Goal: Information Seeking & Learning: Find specific page/section

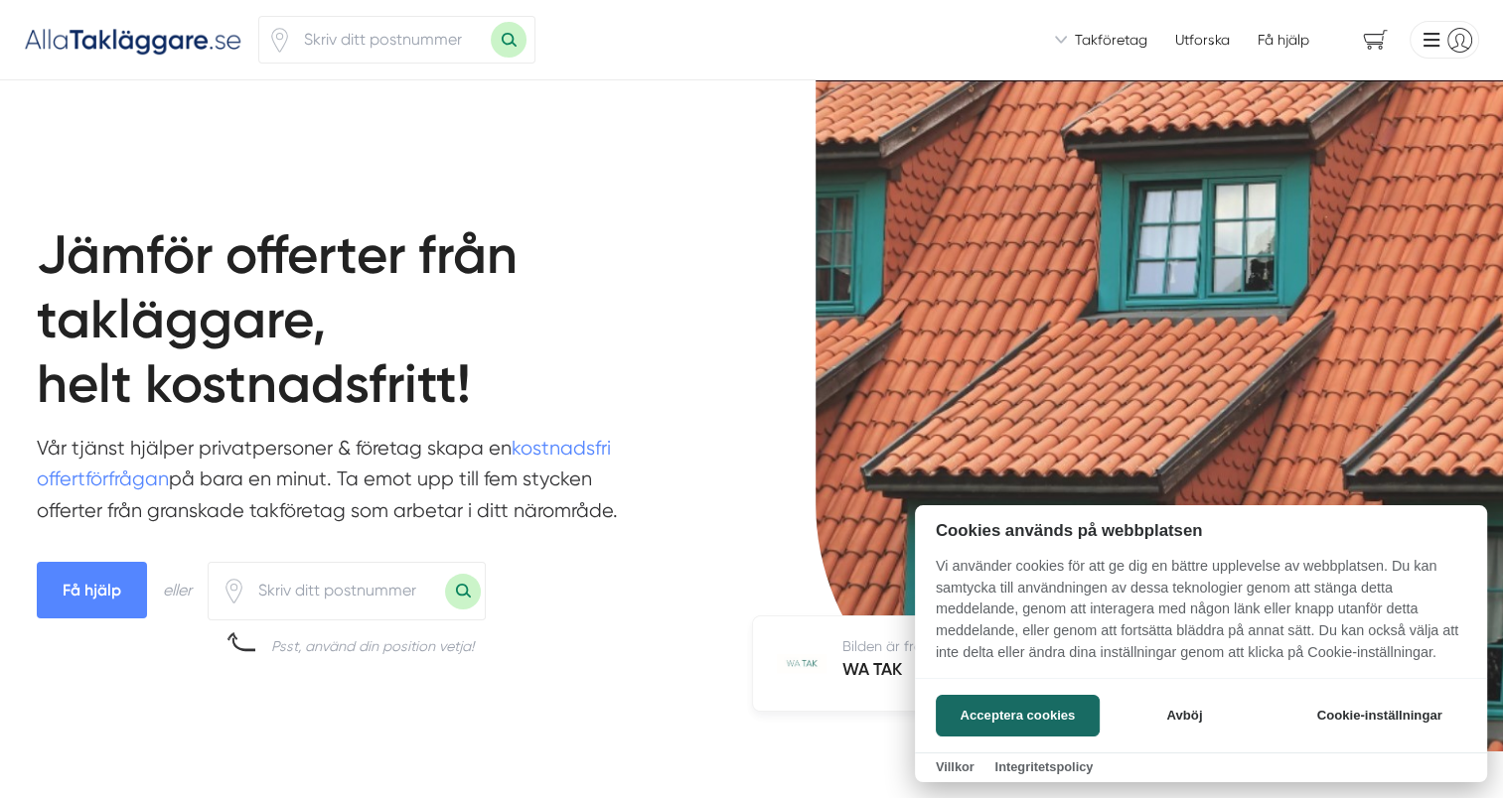
click at [1057, 39] on div at bounding box center [751, 399] width 1503 height 798
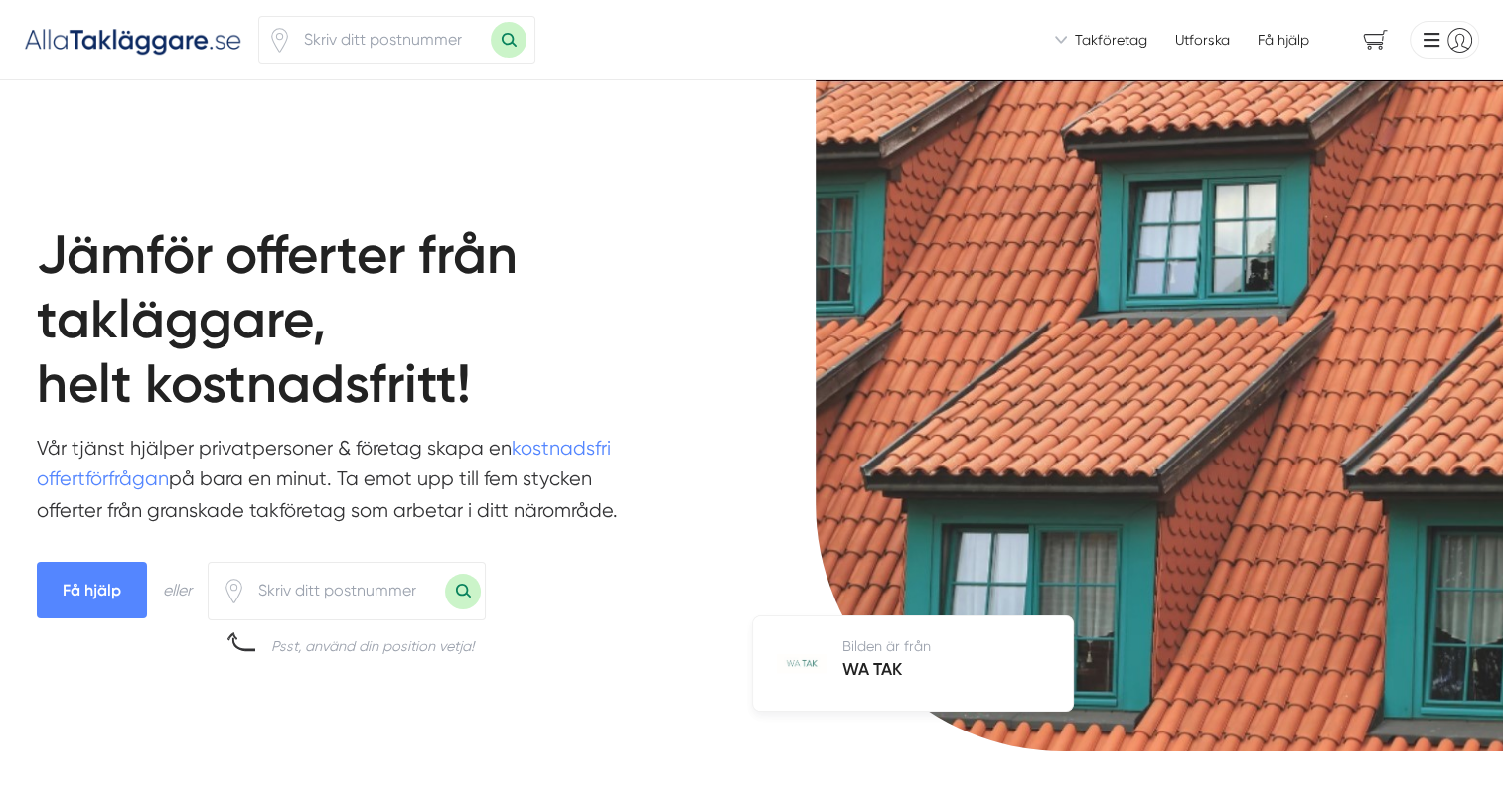
click at [1077, 41] on span "Takföretag" at bounding box center [1111, 40] width 72 height 20
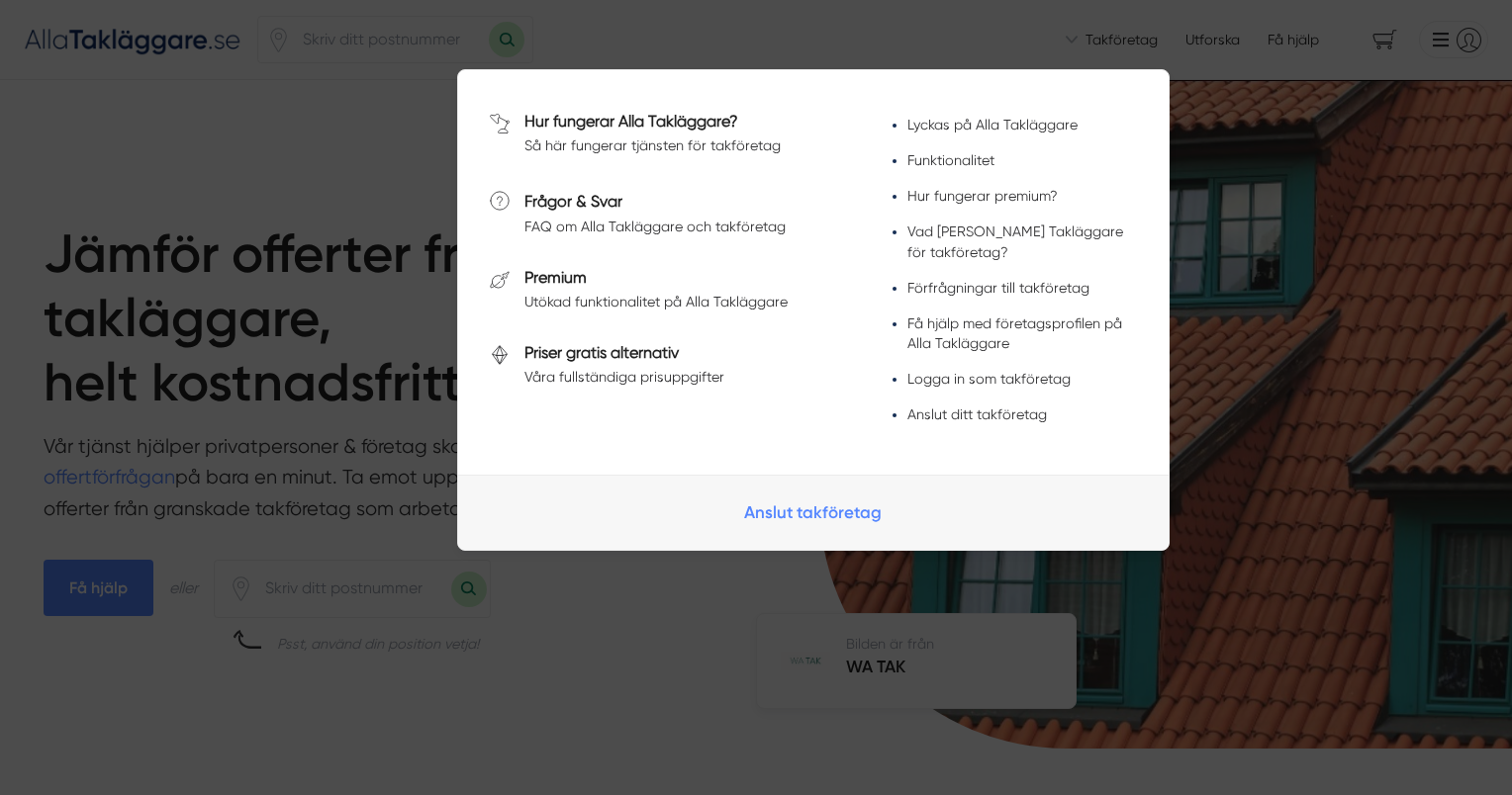
click at [1261, 282] on div at bounding box center [756, 398] width 1512 height 795
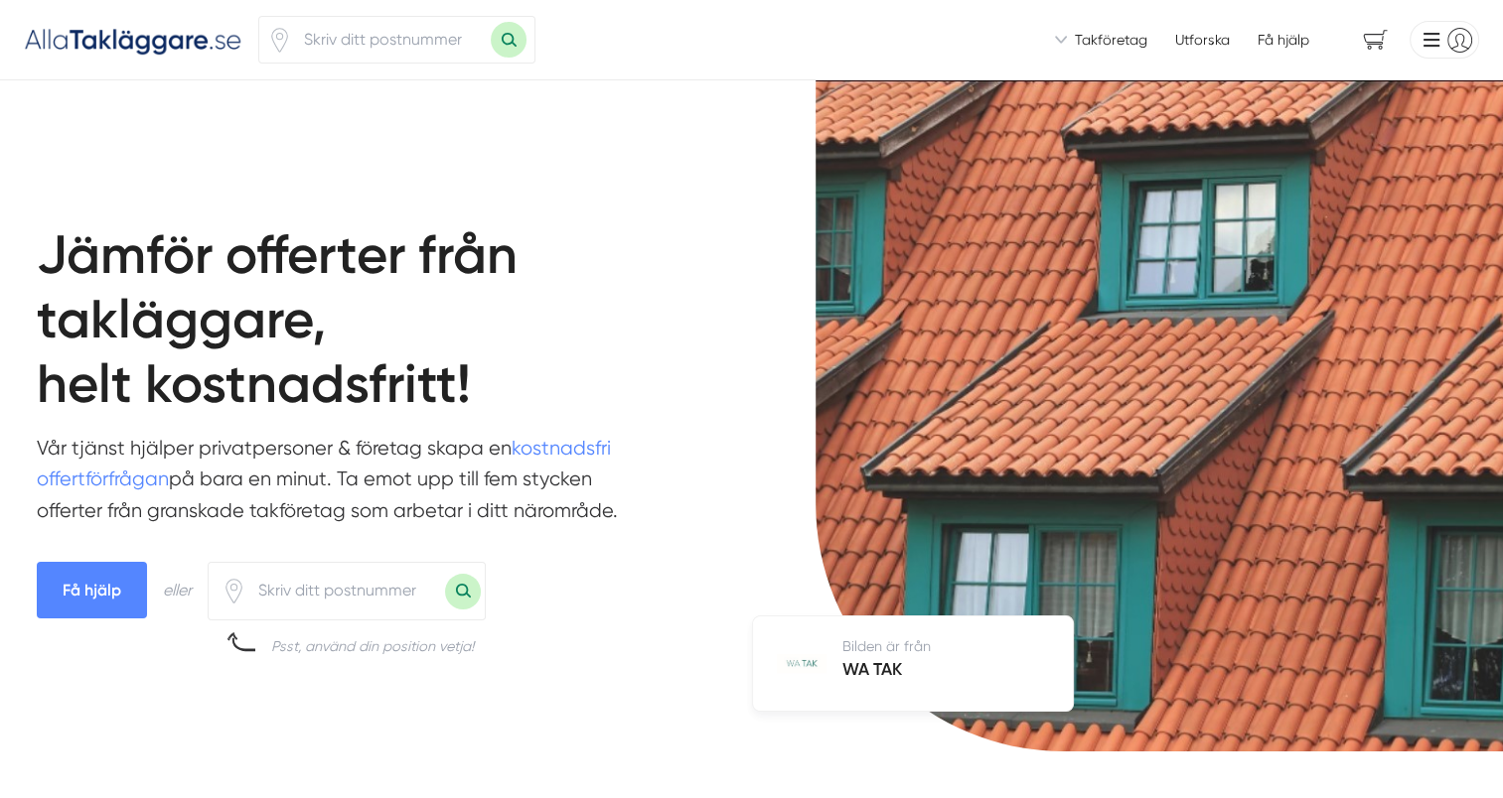
click at [1215, 47] on link "Utforska" at bounding box center [1202, 40] width 55 height 20
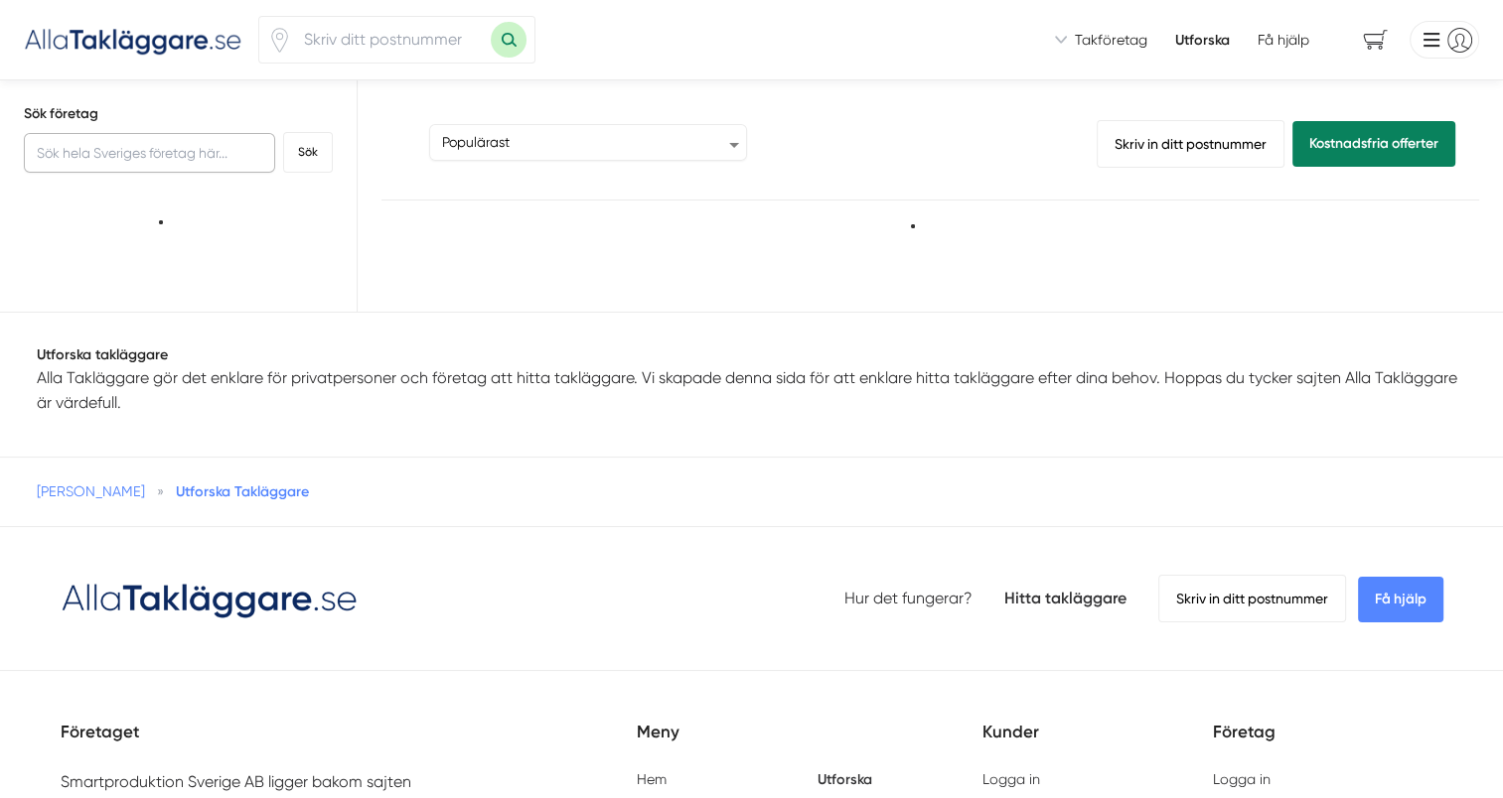
click at [211, 155] on input "text" at bounding box center [149, 153] width 251 height 40
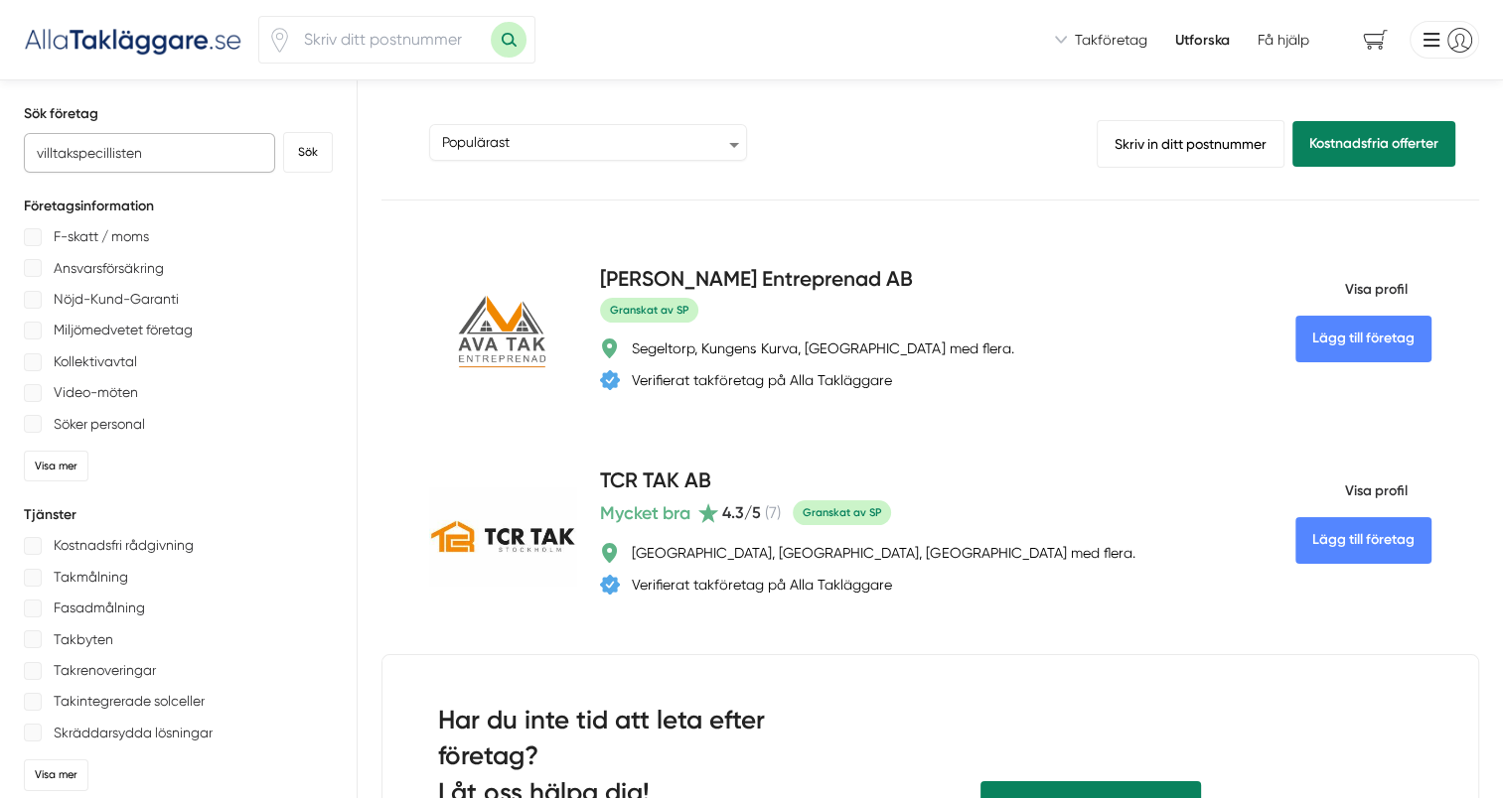
drag, startPoint x: 131, startPoint y: 151, endPoint x: 60, endPoint y: 150, distance: 71.5
click at [59, 150] on input "villtakspecillisten" at bounding box center [149, 153] width 251 height 40
click at [79, 150] on input "villtakspecillisten" at bounding box center [149, 153] width 251 height 40
click at [167, 154] on input "villtaks pecillisten" at bounding box center [149, 153] width 251 height 40
click at [82, 150] on input "villtaks specialisten" at bounding box center [149, 153] width 251 height 40
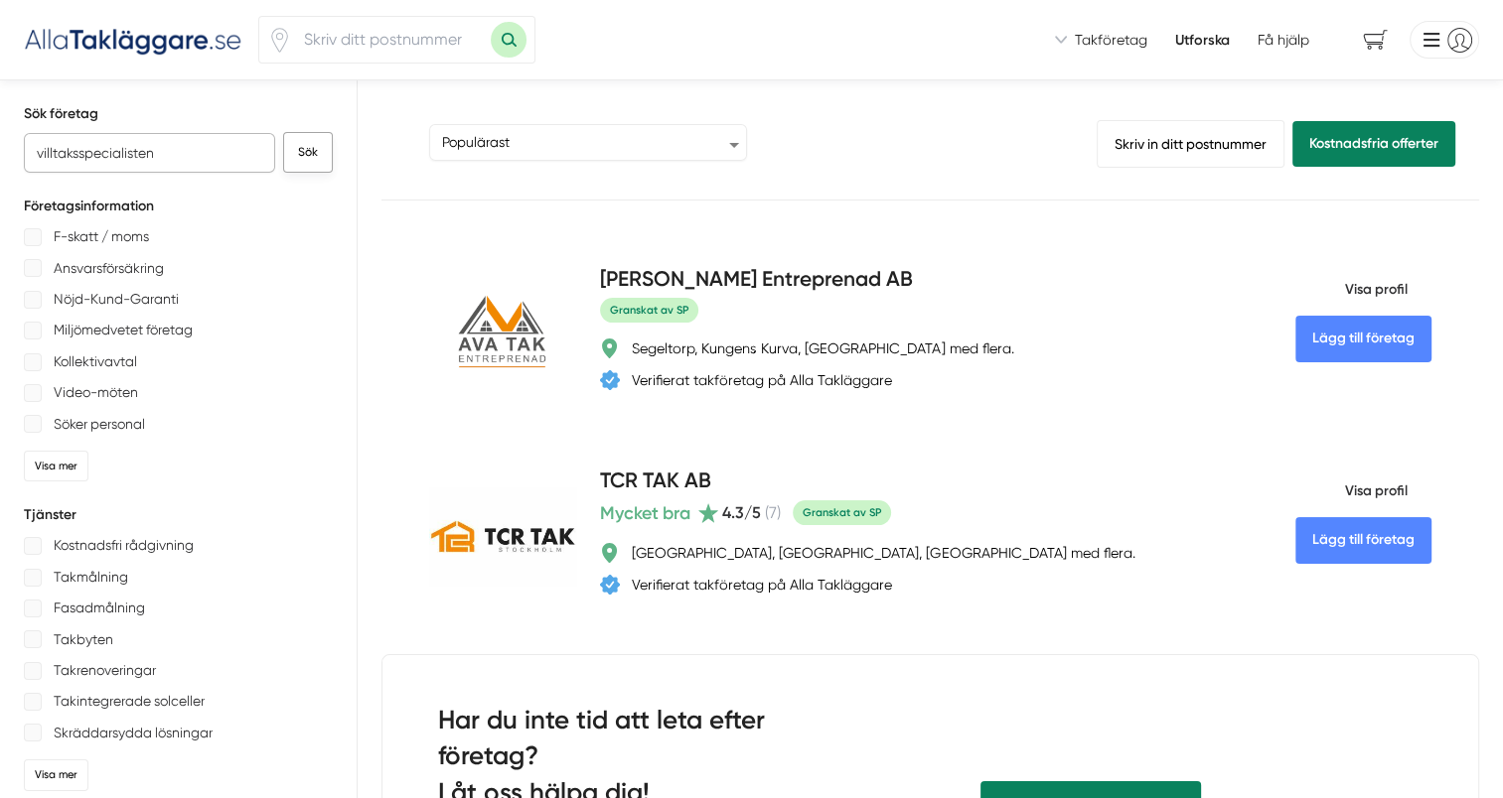
type input "villtaksspecialisten"
click at [286, 155] on button "Sök" at bounding box center [308, 152] width 50 height 41
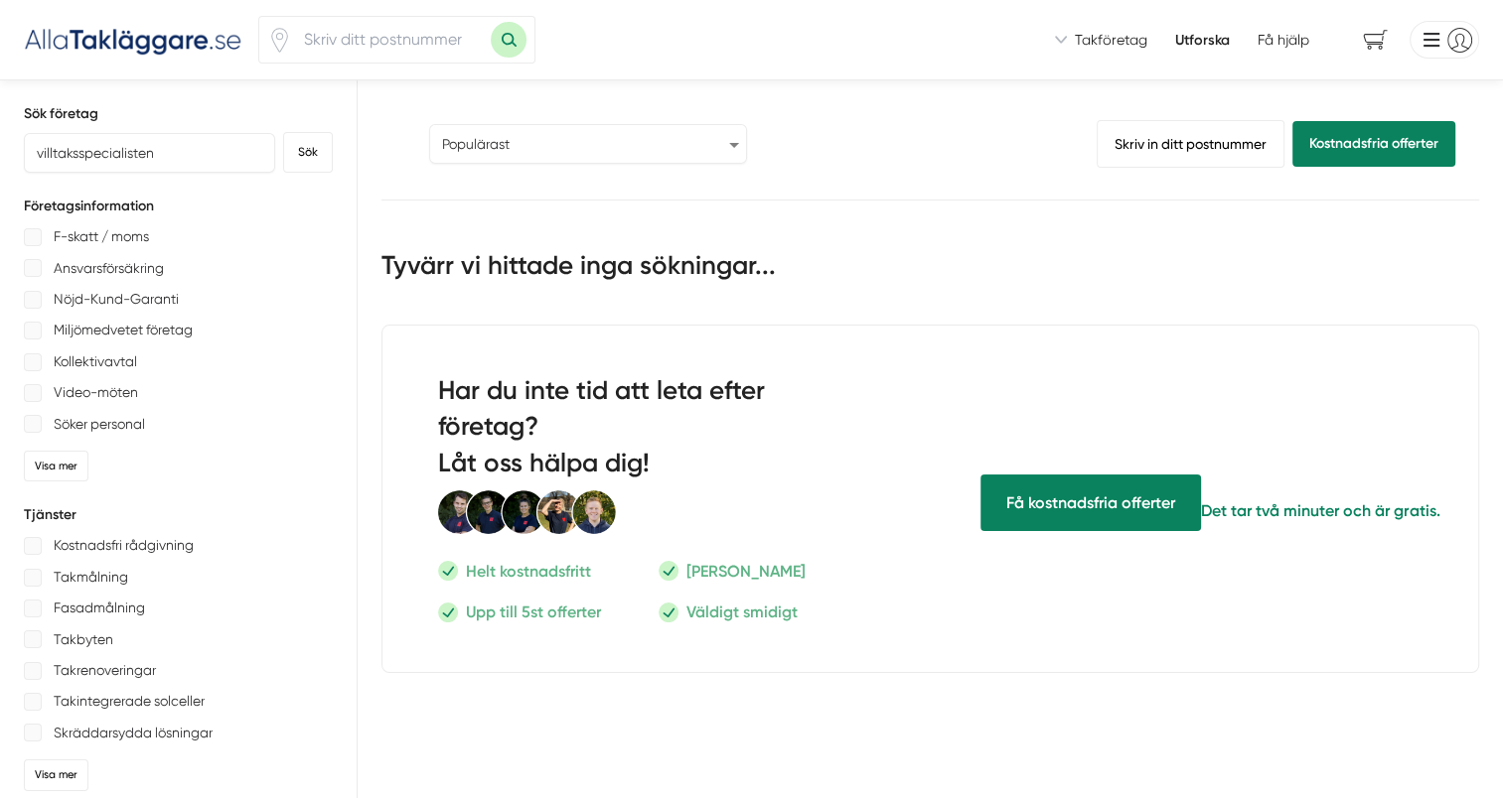
click at [572, 136] on select "Populärast Högst omdöme Flest omdömen Senaste uppdaterade Nyaste företaget på A…" at bounding box center [588, 144] width 318 height 40
select select "highest-reviews"
click at [429, 124] on select "Populärast Högst omdöme Flest omdömen Senaste uppdaterade Nyaste företaget på A…" at bounding box center [588, 144] width 318 height 40
click at [1168, 154] on link "Skriv in ditt postnummer" at bounding box center [1190, 144] width 188 height 48
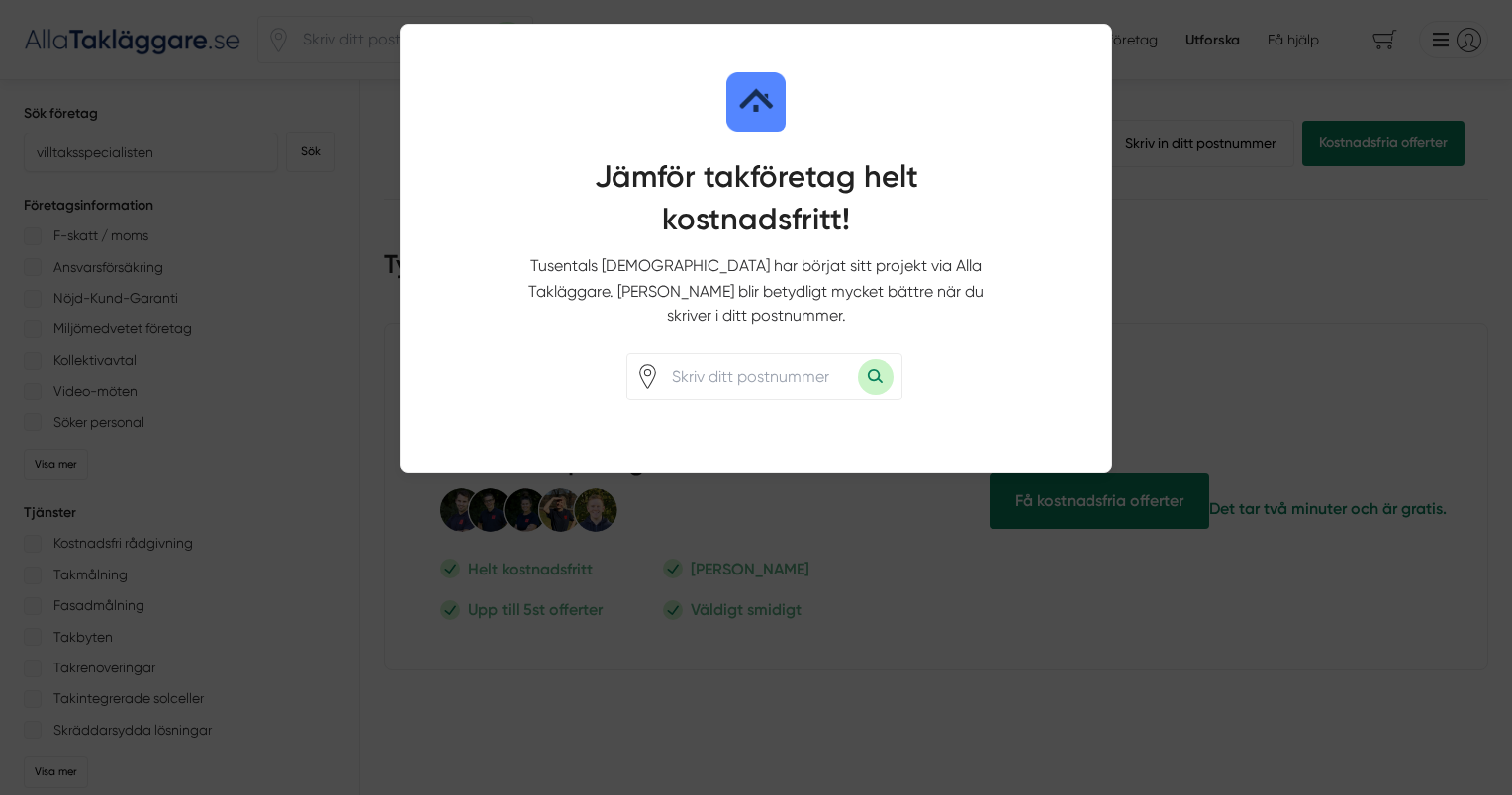
click at [1160, 357] on div at bounding box center [756, 398] width 1512 height 795
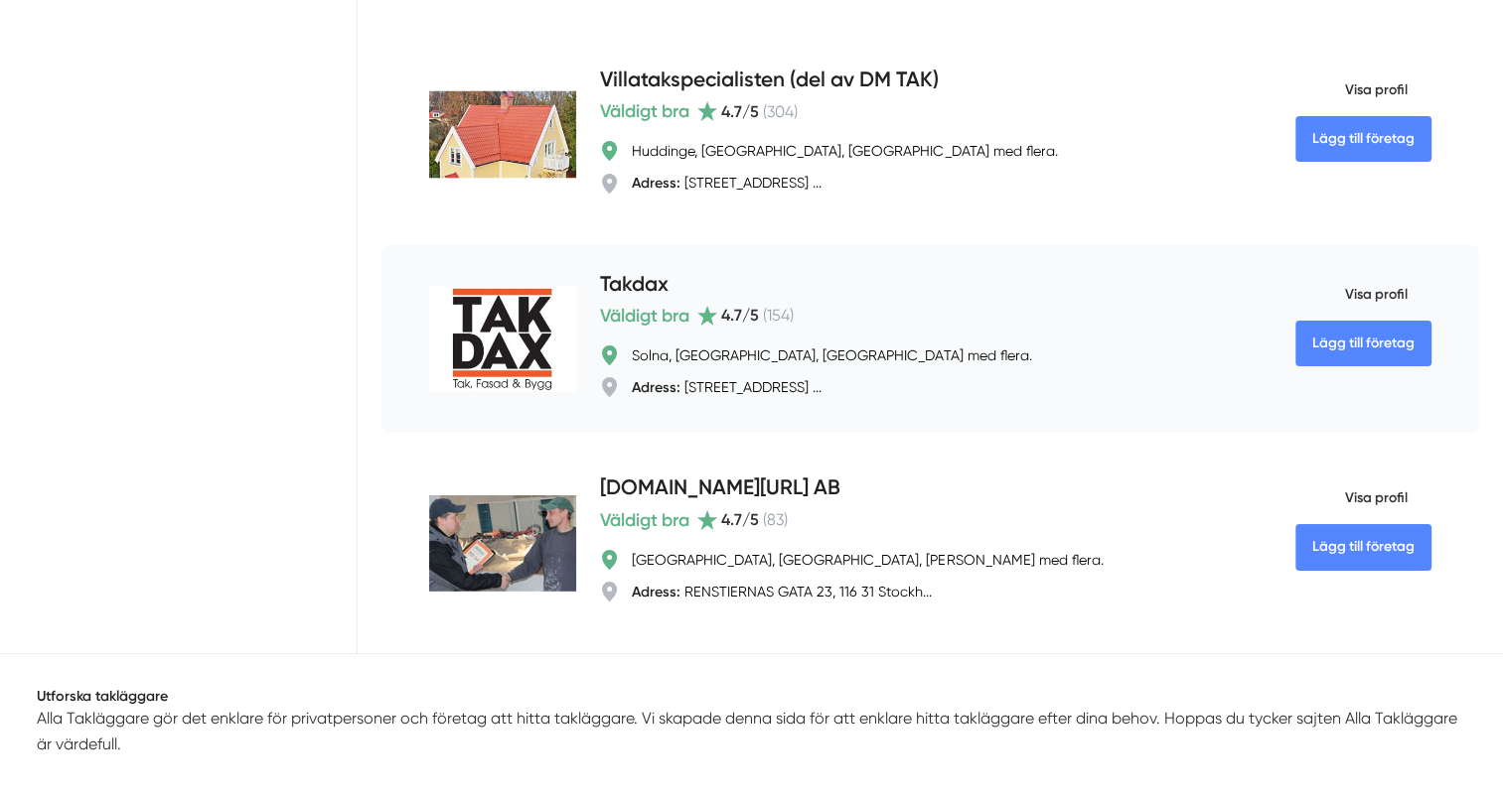
scroll to position [7291, 0]
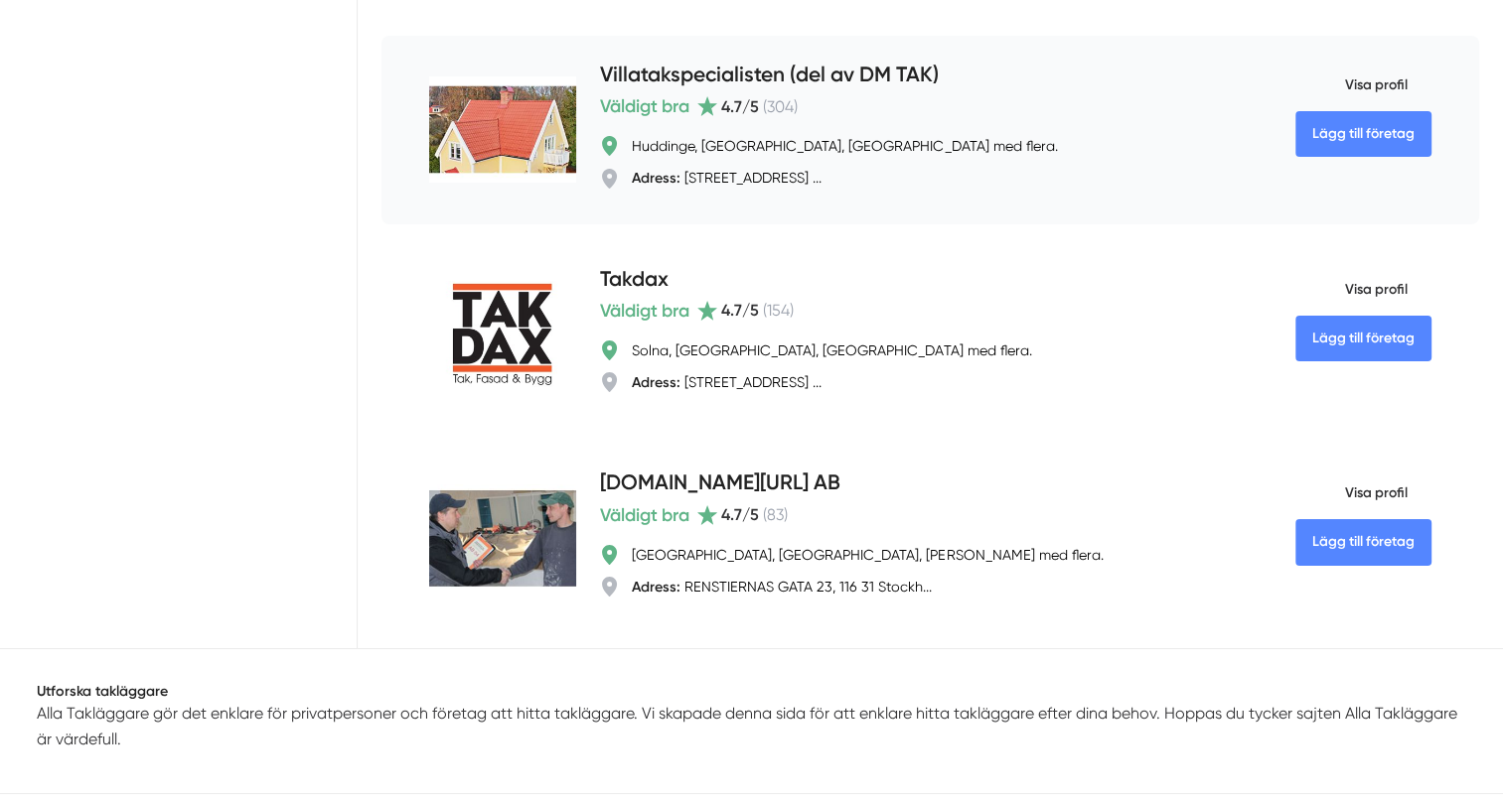
click at [885, 63] on h4 "Villatakspecialisten (del av DM TAK)" at bounding box center [769, 76] width 339 height 33
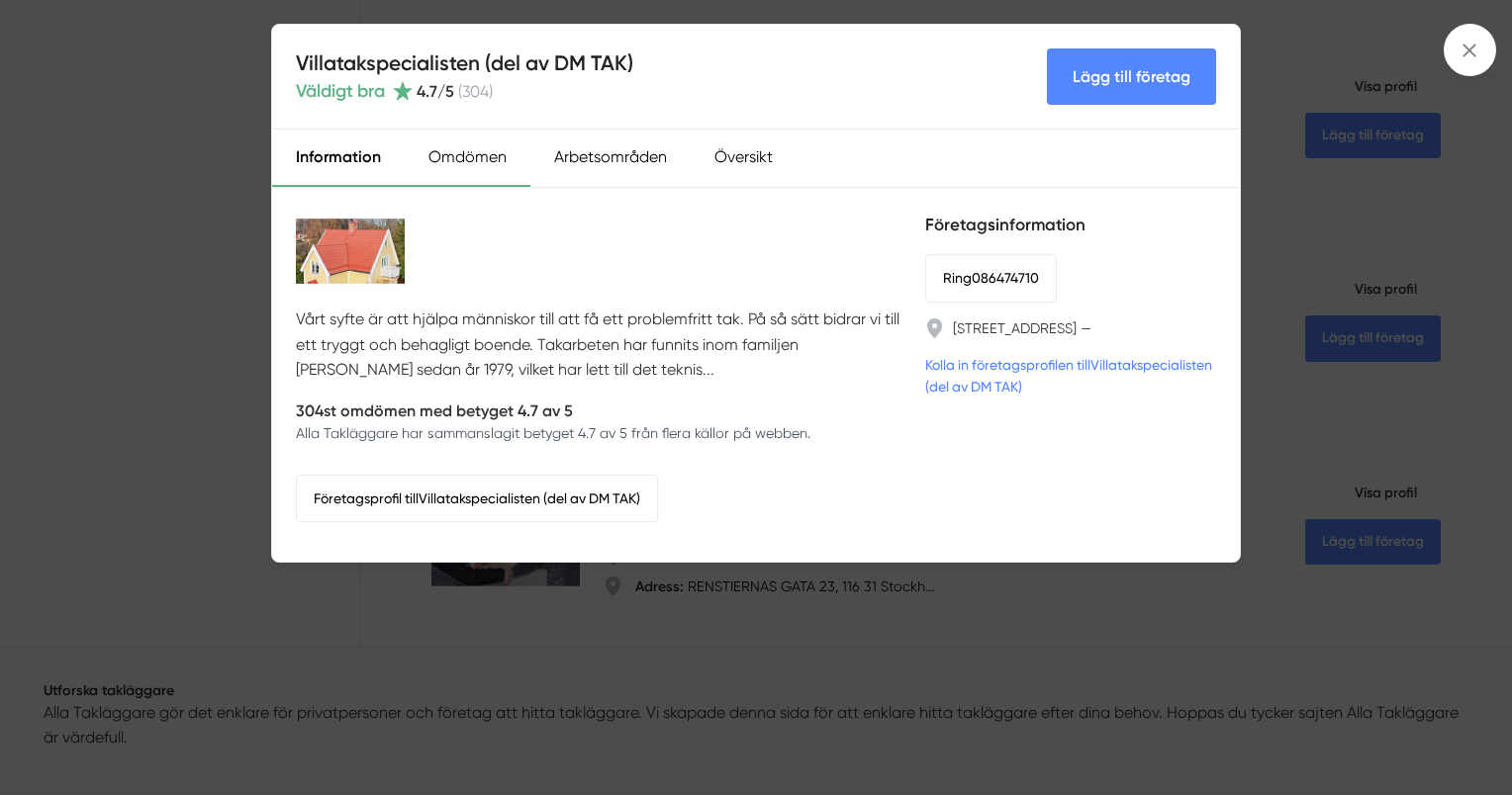
click at [463, 162] on div "Omdömen" at bounding box center [467, 158] width 126 height 58
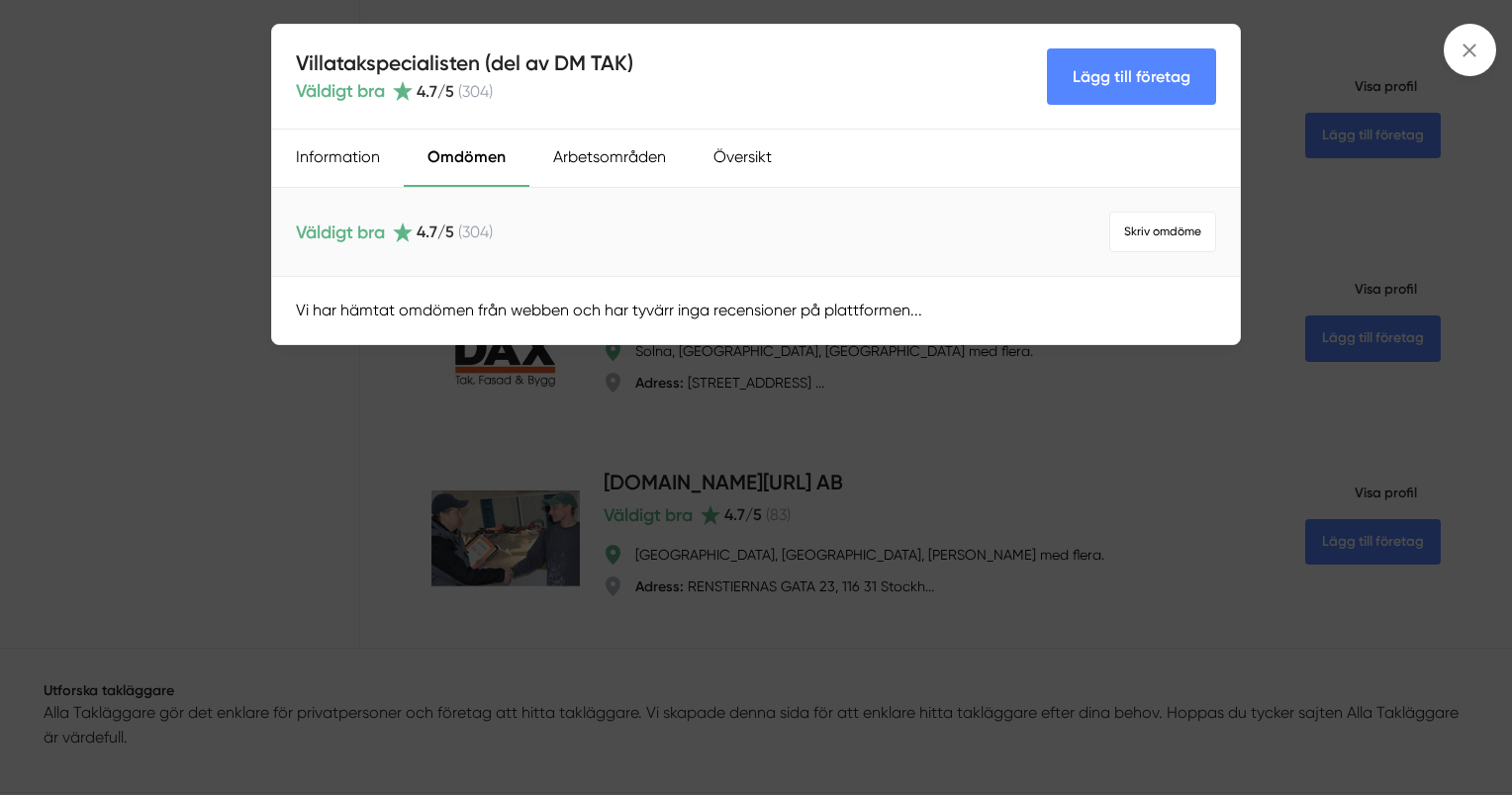
click at [372, 237] on span "Väldigt bra" at bounding box center [340, 232] width 89 height 28
click at [475, 234] on span "( 304 )" at bounding box center [475, 231] width 35 height 19
click at [472, 267] on div "Väldigt bra 4.7 /5 ( 304 ) Skriv omdöme" at bounding box center [756, 232] width 968 height 89
click at [595, 159] on div "Arbetsområden" at bounding box center [609, 158] width 160 height 58
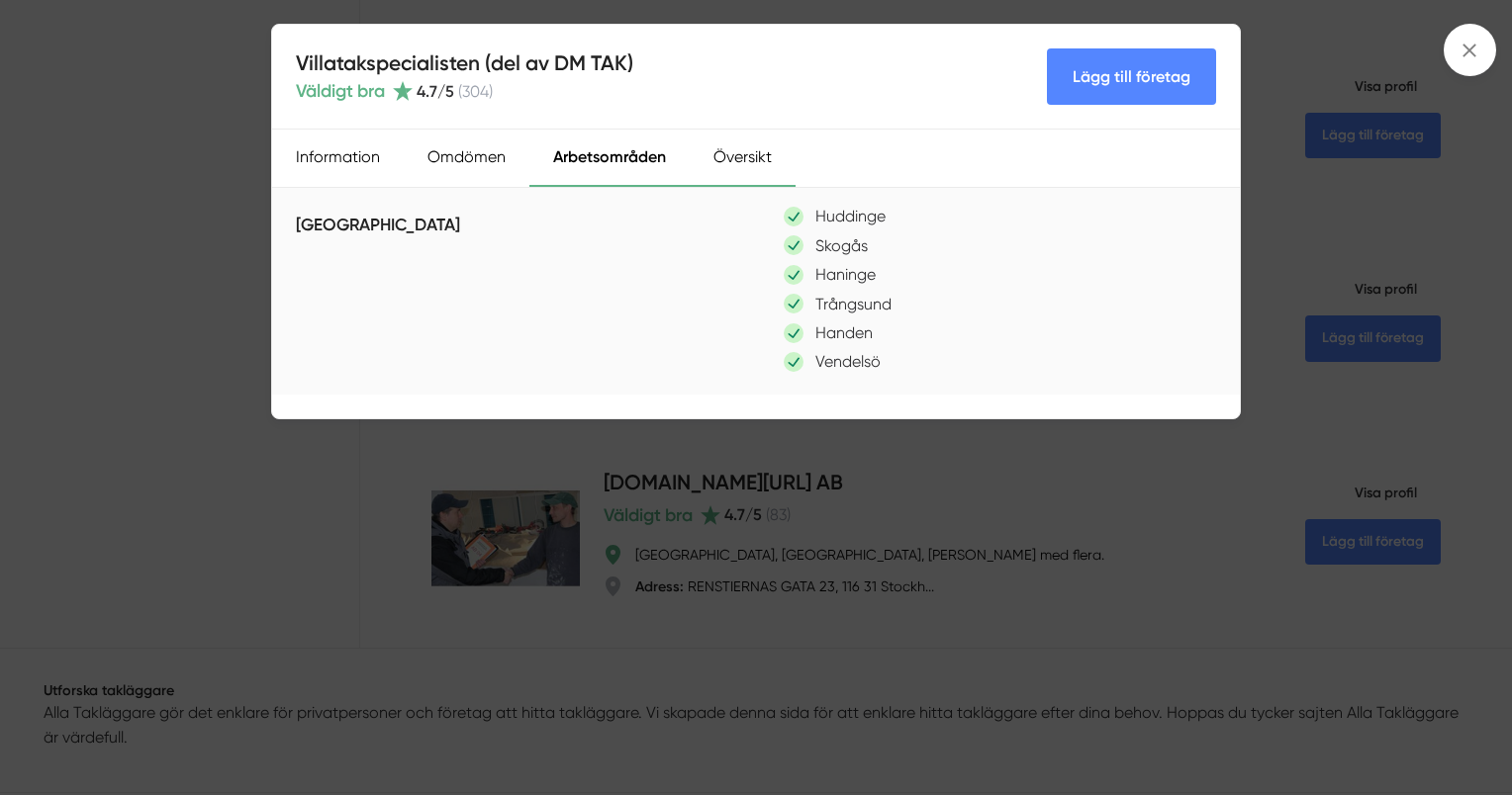
click at [701, 168] on div "Översikt" at bounding box center [743, 158] width 106 height 58
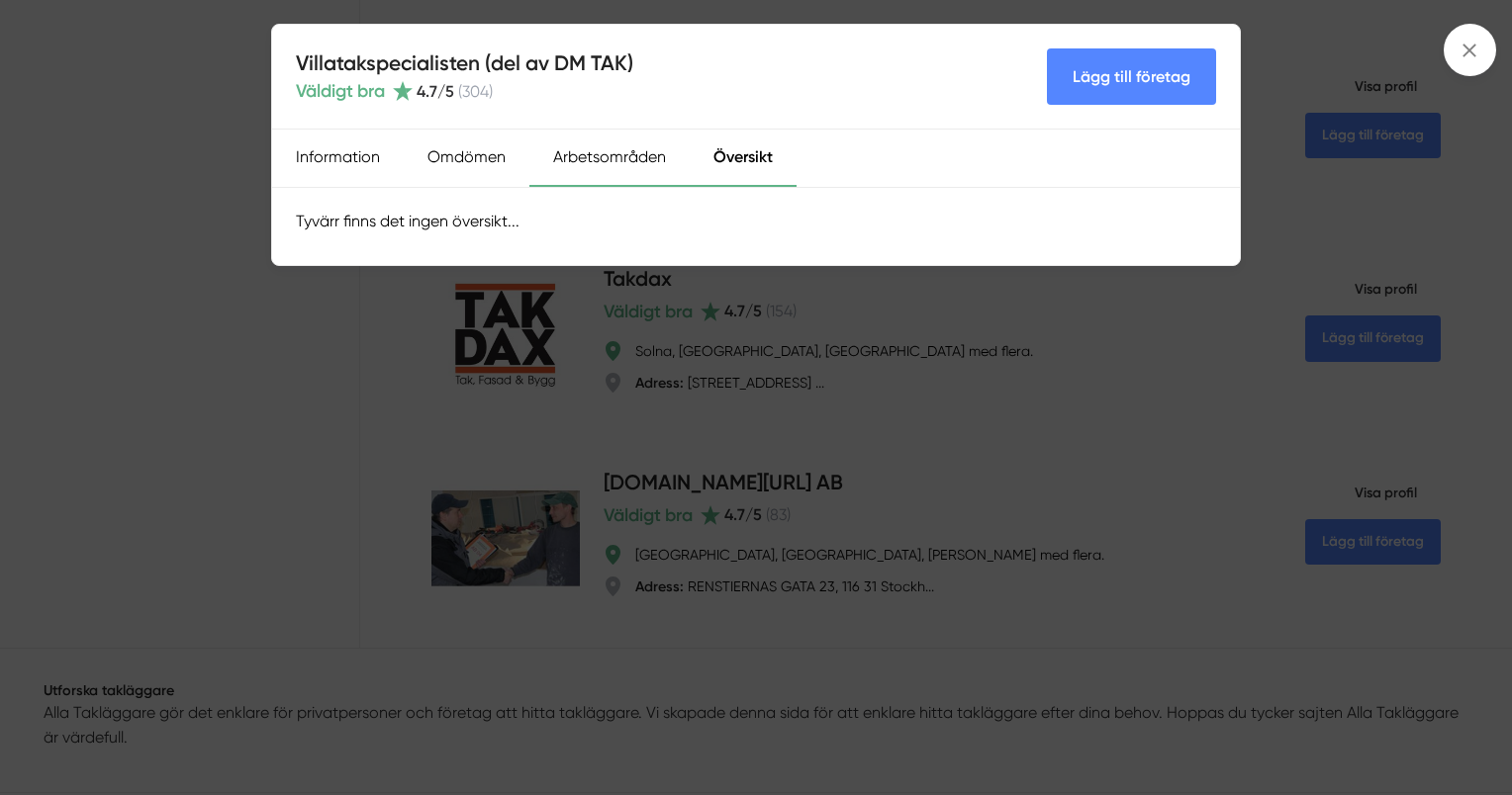
click at [544, 178] on div "Arbetsområden" at bounding box center [609, 158] width 160 height 58
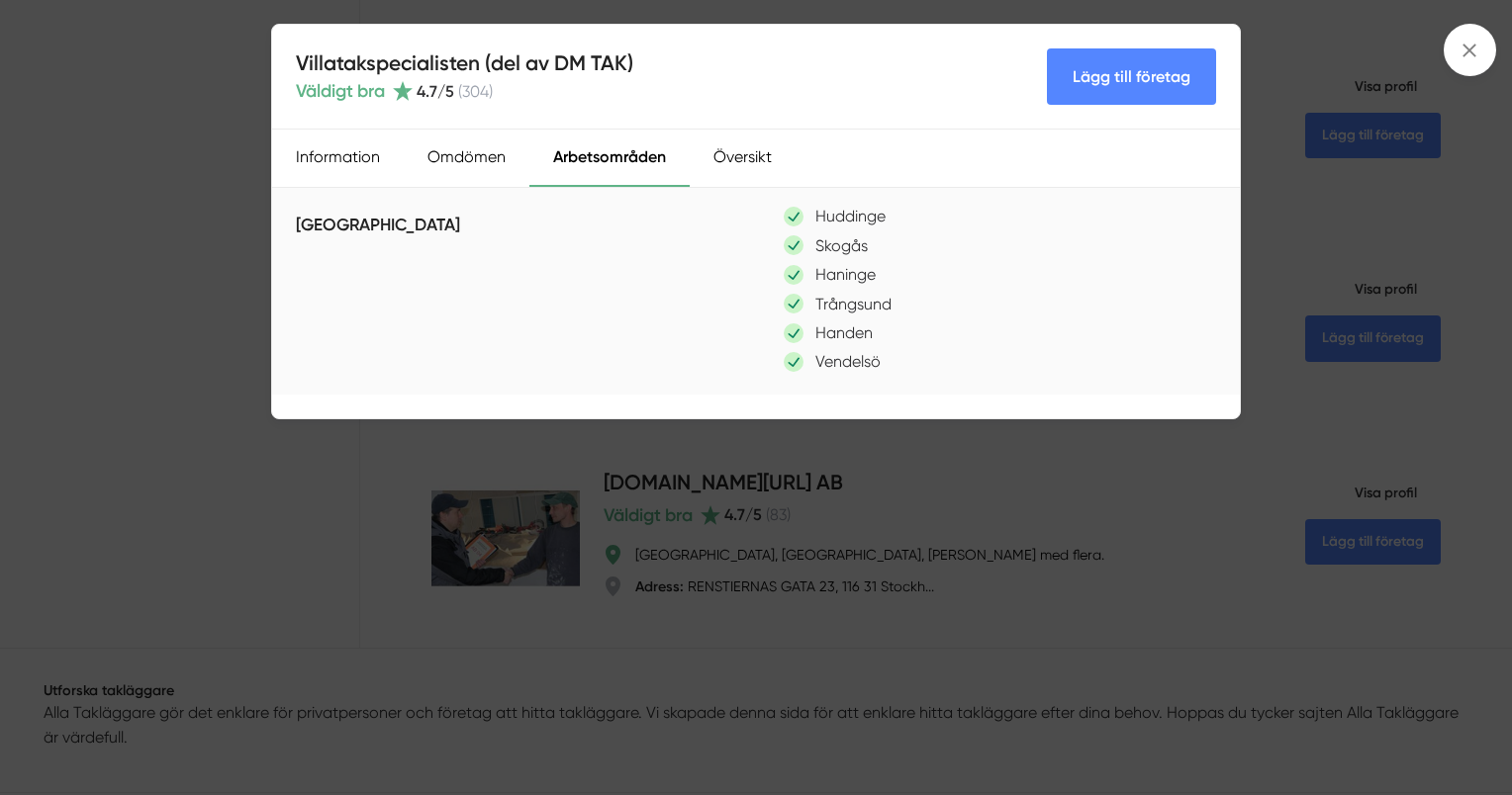
click at [182, 300] on div "Villatakspecialisten (del av DM TAK) Väldigt bra 4.7 /5 ( 304 ) Lägg till föret…" at bounding box center [756, 398] width 1512 height 795
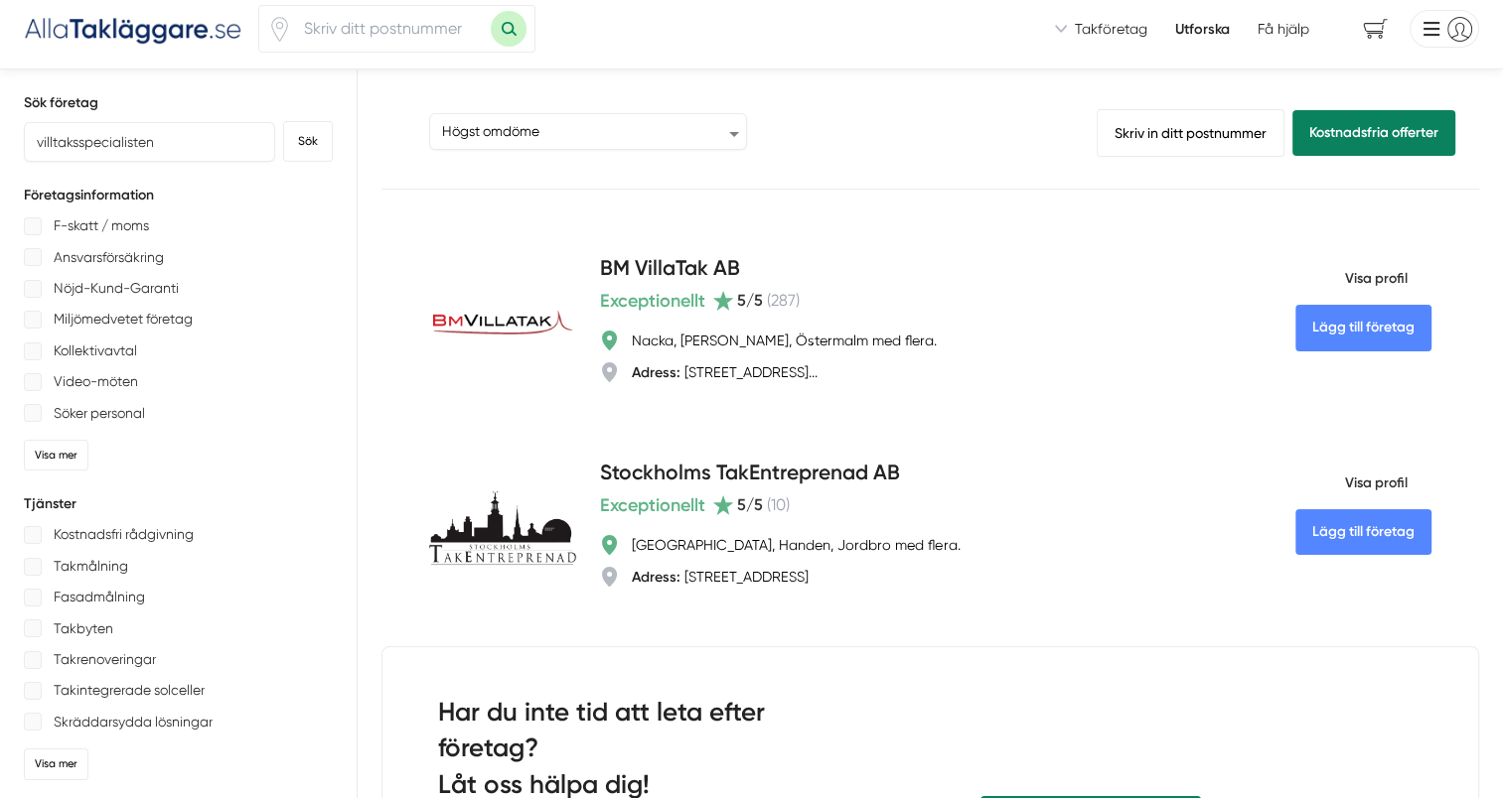
scroll to position [0, 0]
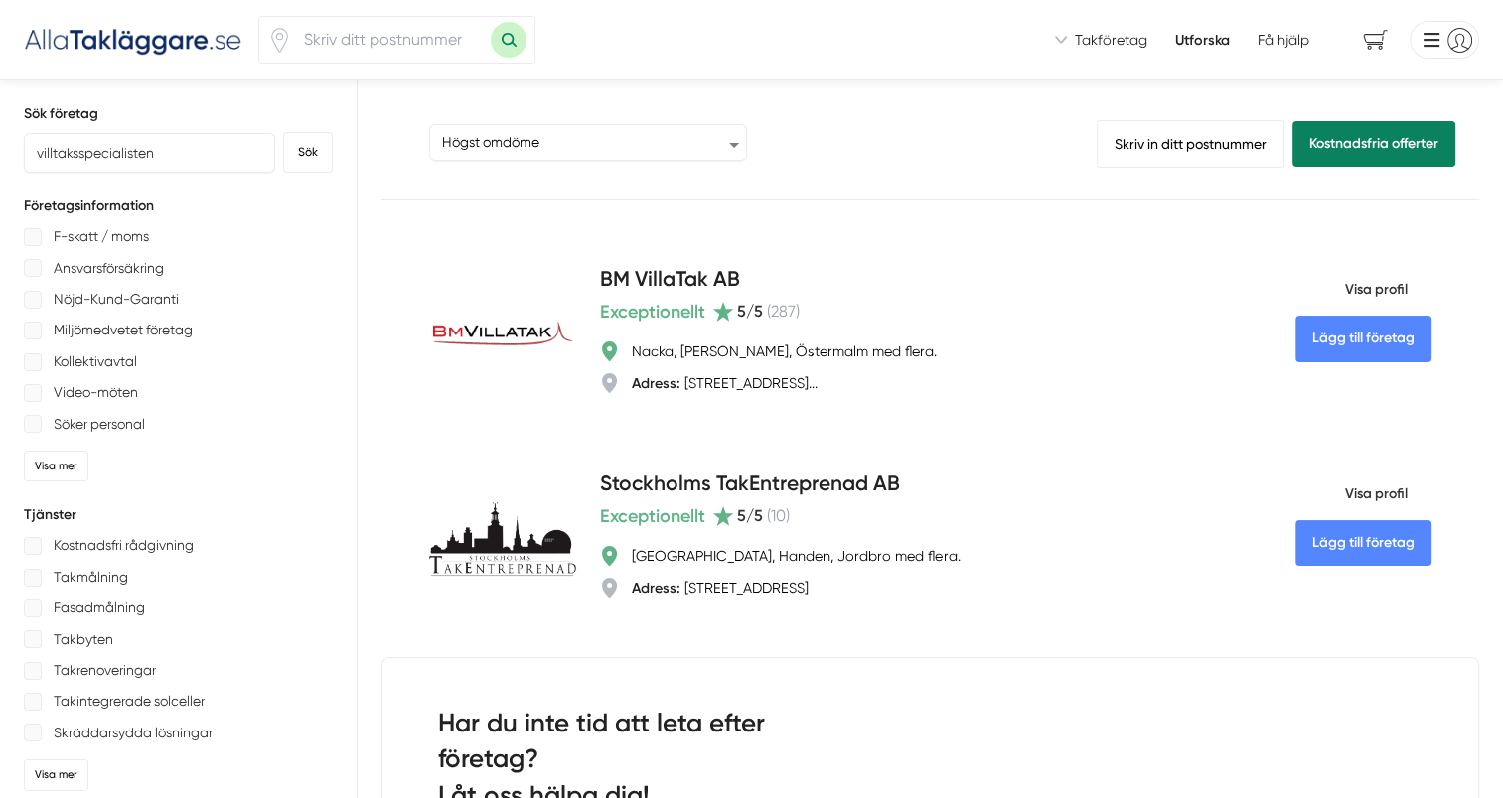
click at [428, 24] on input "number" at bounding box center [391, 40] width 199 height 46
click at [188, 147] on input "villtaksspecialisten" at bounding box center [149, 153] width 251 height 40
drag, startPoint x: 184, startPoint y: 150, endPoint x: 0, endPoint y: 159, distance: 183.9
click at [323, 148] on button "Sök" at bounding box center [308, 152] width 50 height 41
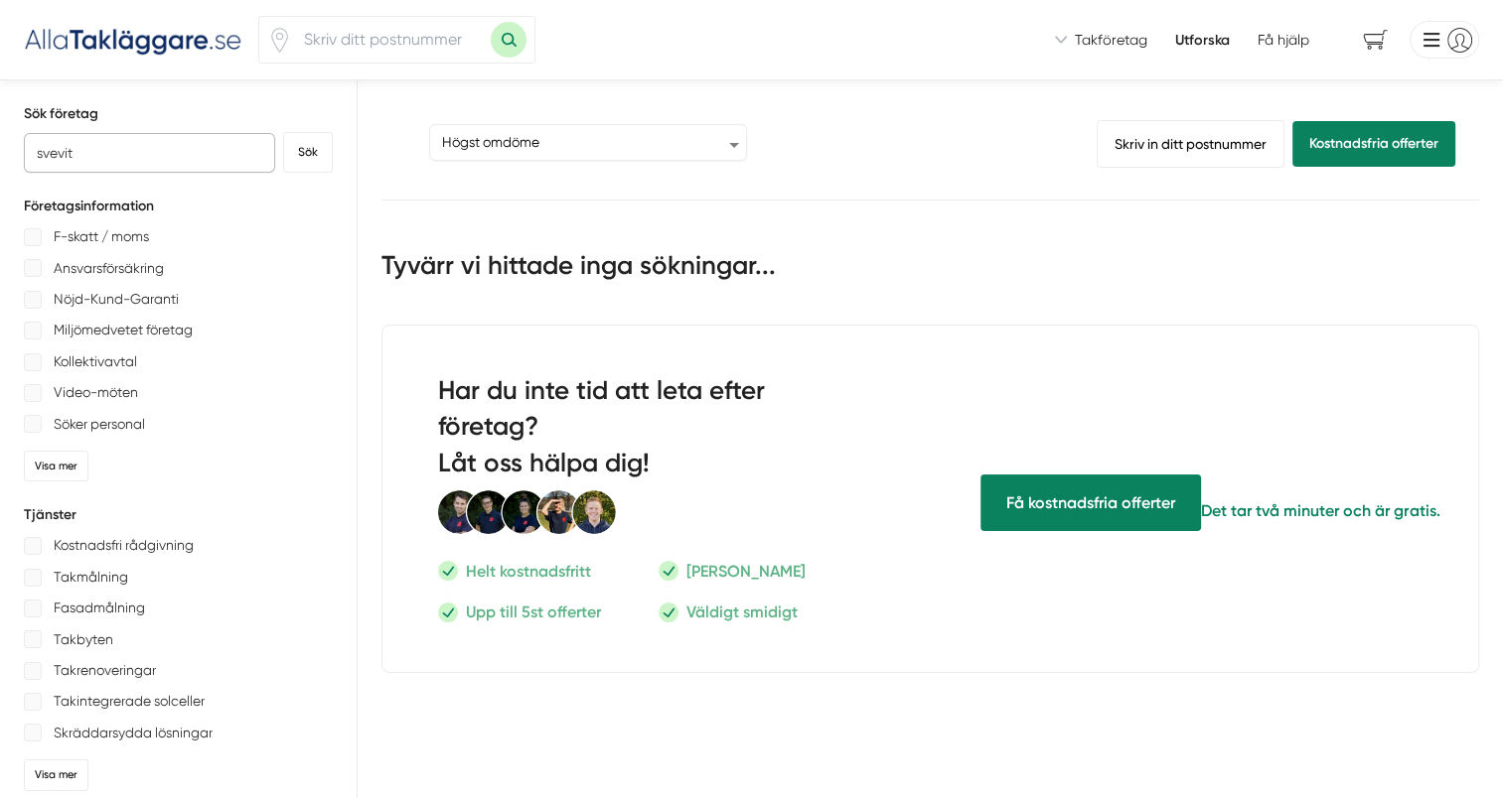
click at [174, 155] on input "svevit" at bounding box center [149, 153] width 251 height 40
click at [326, 152] on button "Sök" at bounding box center [308, 152] width 50 height 41
drag, startPoint x: 99, startPoint y: 155, endPoint x: 0, endPoint y: 154, distance: 99.3
click at [341, 144] on div "Sök företag svevitak Sök Företagsinformation F-skatt / moms Ansvarsförsäkring N…" at bounding box center [179, 741] width 358 height 1322
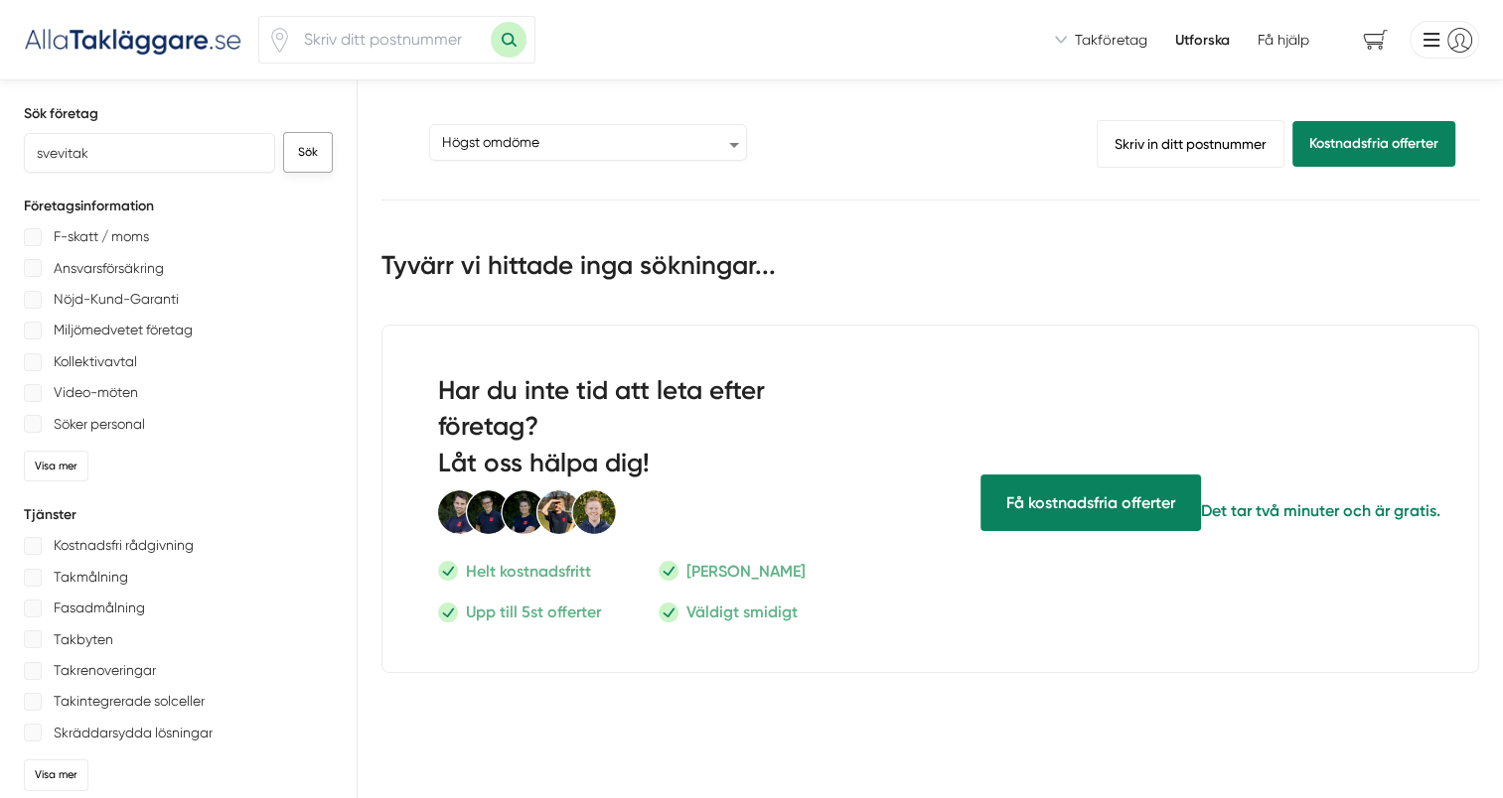
click at [306, 149] on button "Sök" at bounding box center [308, 152] width 50 height 41
drag, startPoint x: 175, startPoint y: 155, endPoint x: -4, endPoint y: 163, distance: 178.9
type input "volux"
click at [283, 132] on button "Sök" at bounding box center [308, 152] width 50 height 41
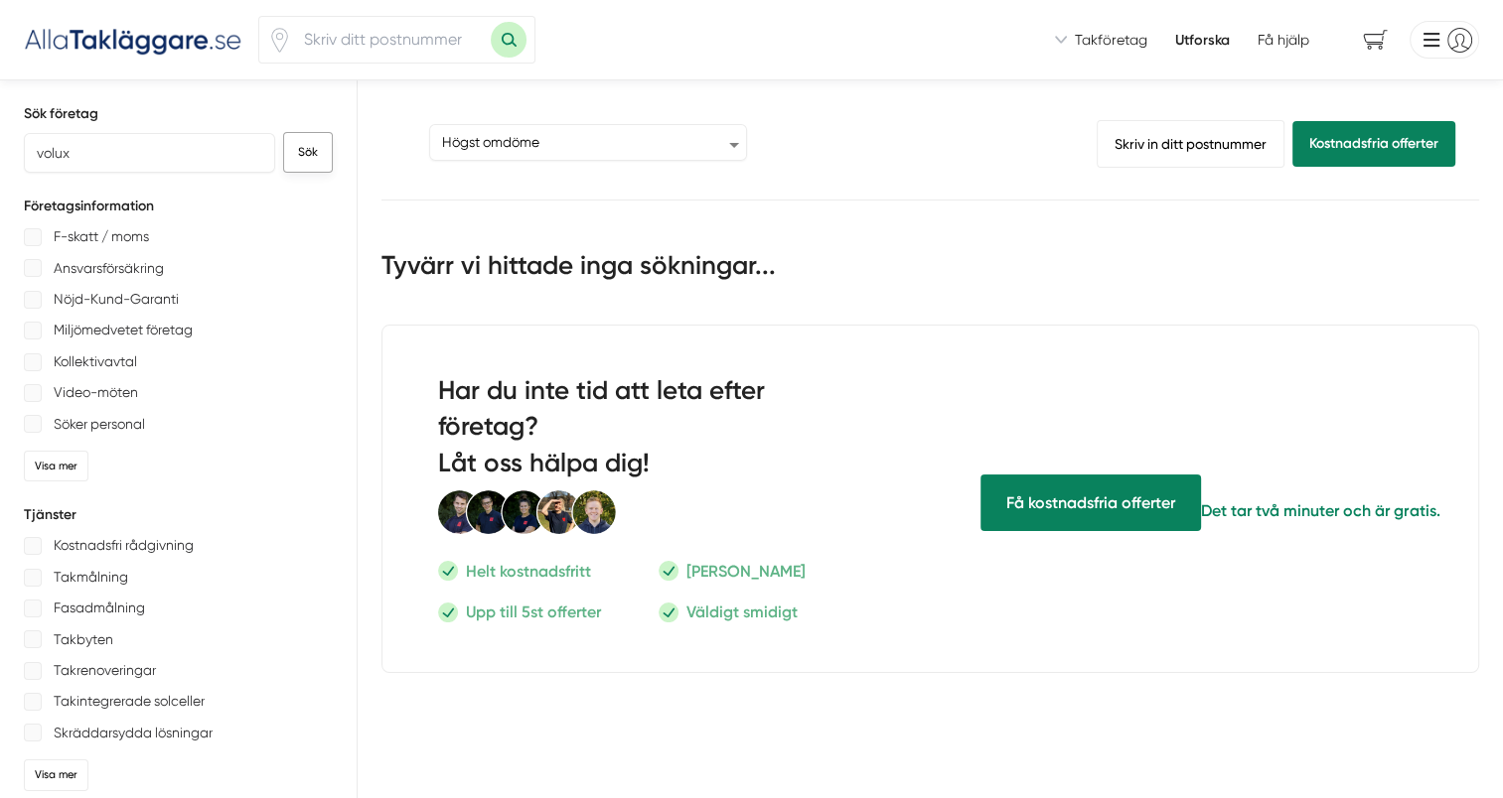
drag, startPoint x: 278, startPoint y: 151, endPoint x: 295, endPoint y: 158, distance: 18.3
click at [279, 151] on form "volux Sök" at bounding box center [178, 152] width 309 height 41
click at [295, 158] on button "Sök" at bounding box center [308, 152] width 50 height 41
